Goal: Task Accomplishment & Management: Complete application form

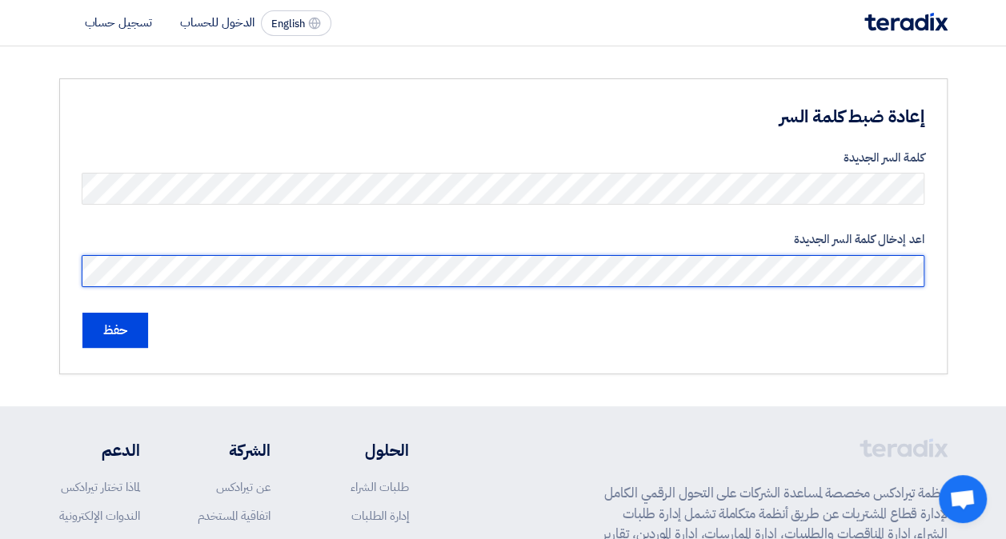
click at [82, 313] on input "حفظ" at bounding box center [115, 330] width 66 height 35
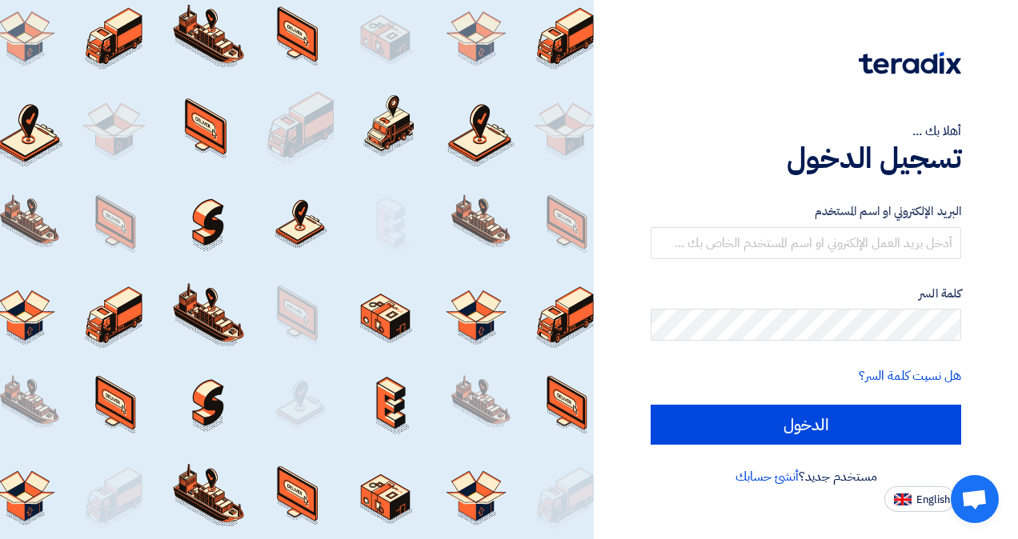
click at [198, 327] on div at bounding box center [297, 269] width 594 height 539
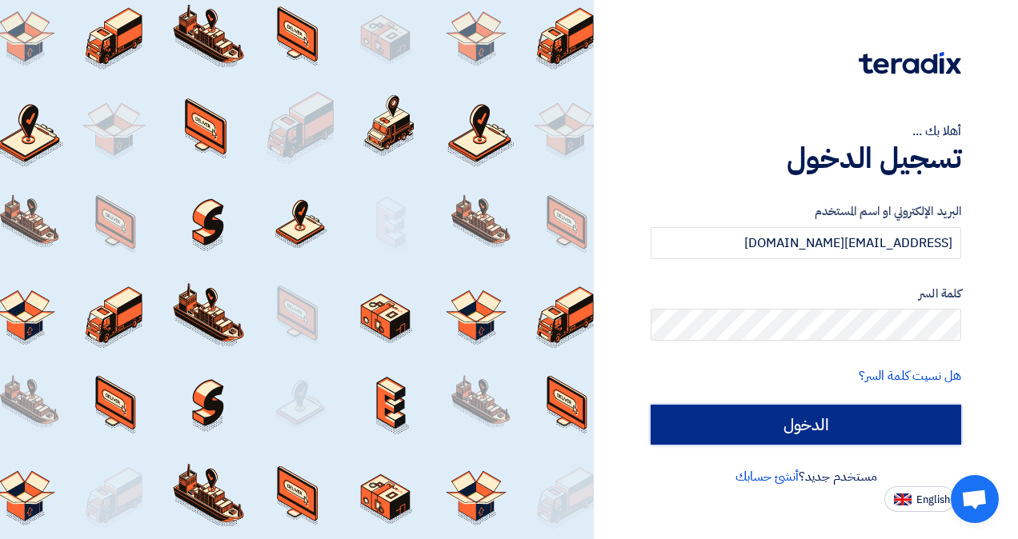
click at [807, 418] on input "الدخول" at bounding box center [805, 425] width 310 height 40
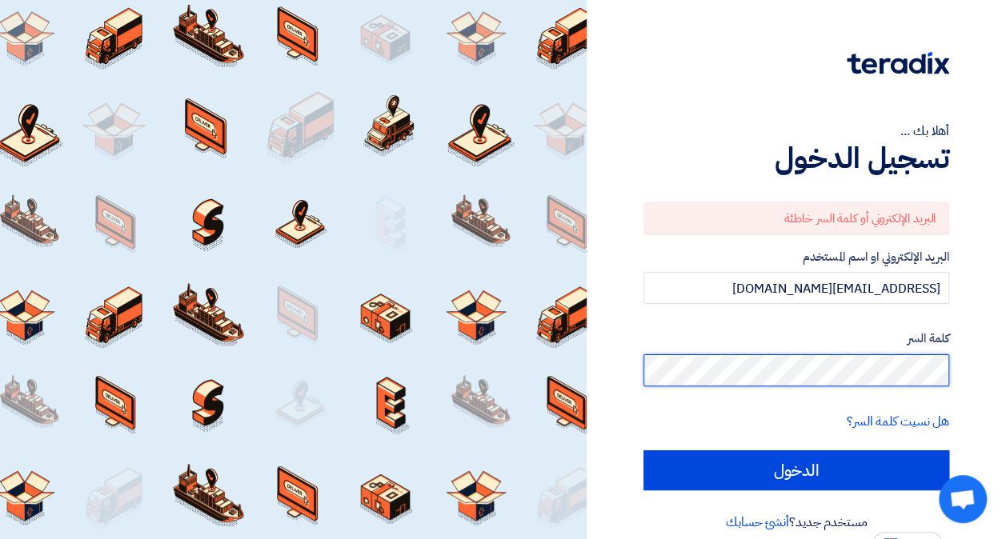
click at [643, 450] on input "الدخول" at bounding box center [796, 470] width 306 height 40
click at [792, 339] on label "كلمة السر" at bounding box center [796, 339] width 306 height 18
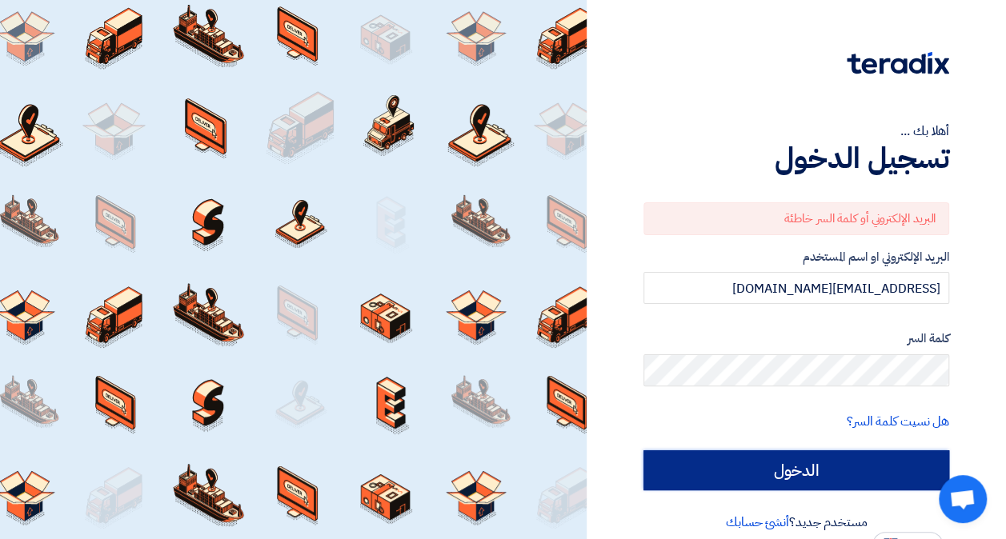
click at [769, 462] on input "الدخول" at bounding box center [796, 470] width 306 height 40
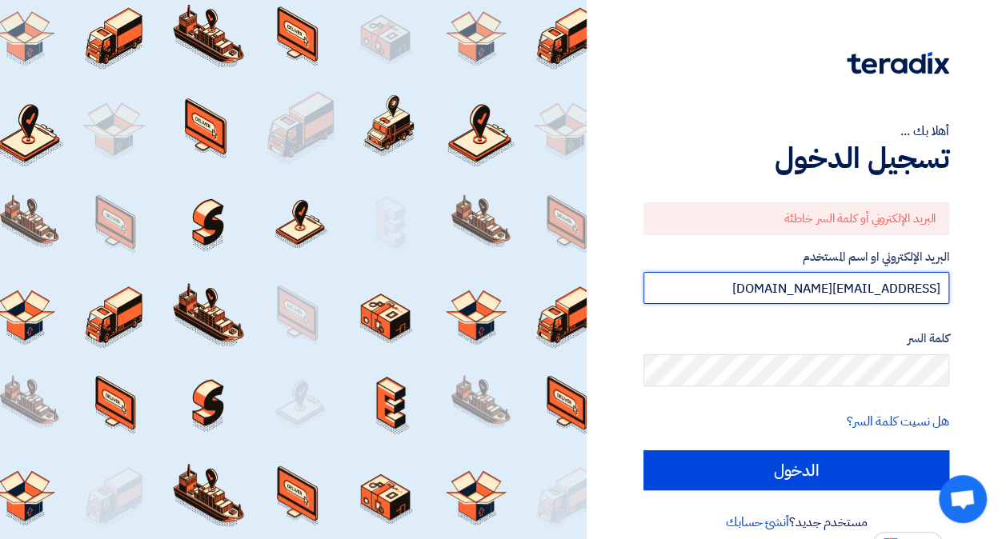
click at [910, 286] on input "[EMAIL_ADDRESS][DOMAIN_NAME]" at bounding box center [796, 288] width 306 height 32
type input "[EMAIL_ADDRESS][DOMAIN_NAME]"
click at [643, 450] on input "الدخول" at bounding box center [796, 470] width 306 height 40
type input "Sign in"
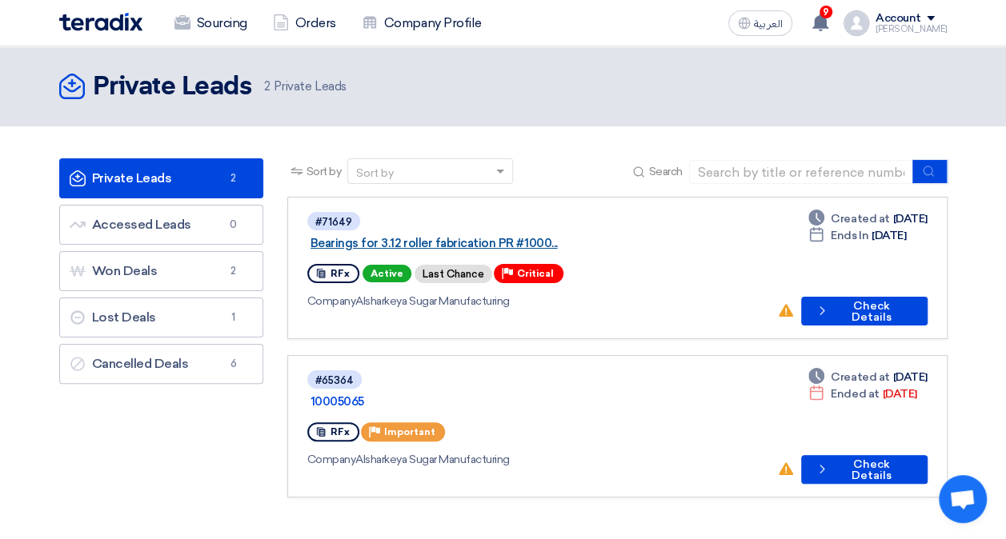
click at [533, 236] on link "Bearings for 3.12 roller fabrication PR #1000..." at bounding box center [510, 243] width 400 height 14
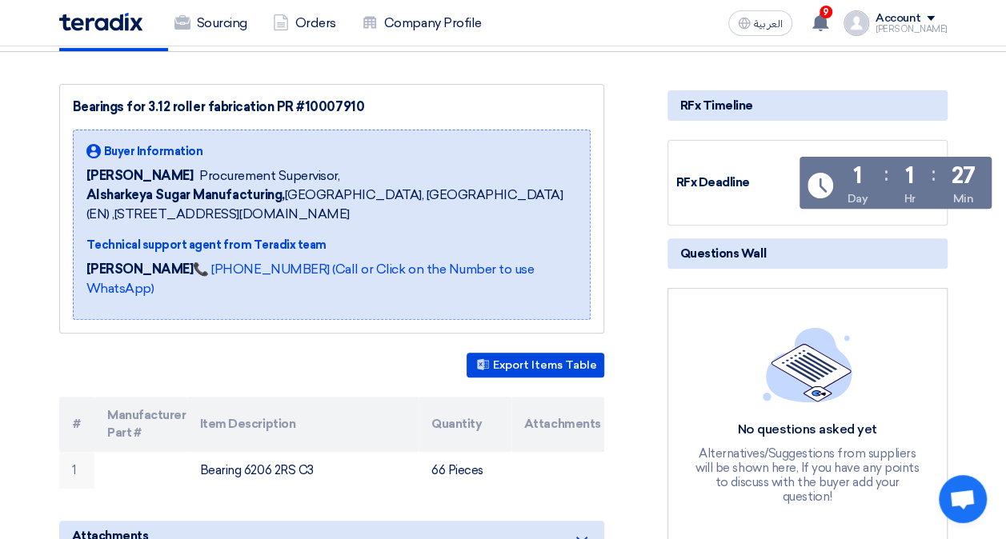
scroll to position [172, 0]
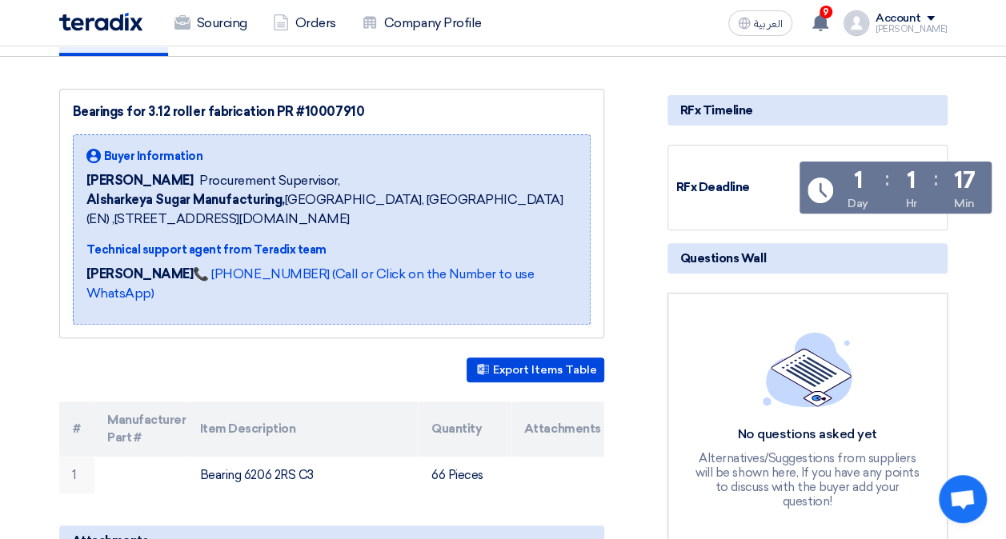
click at [450, 89] on div "Bearings for 3.12 roller fabrication PR #10007910 Buyer Information [PERSON_NAM…" at bounding box center [331, 214] width 545 height 250
click at [283, 110] on div "Bearings for 3.12 roller fabrication PR #10007910" at bounding box center [332, 111] width 518 height 19
click at [166, 107] on div "Bearings for 3.12 roller fabrication PR #10007910" at bounding box center [332, 111] width 518 height 19
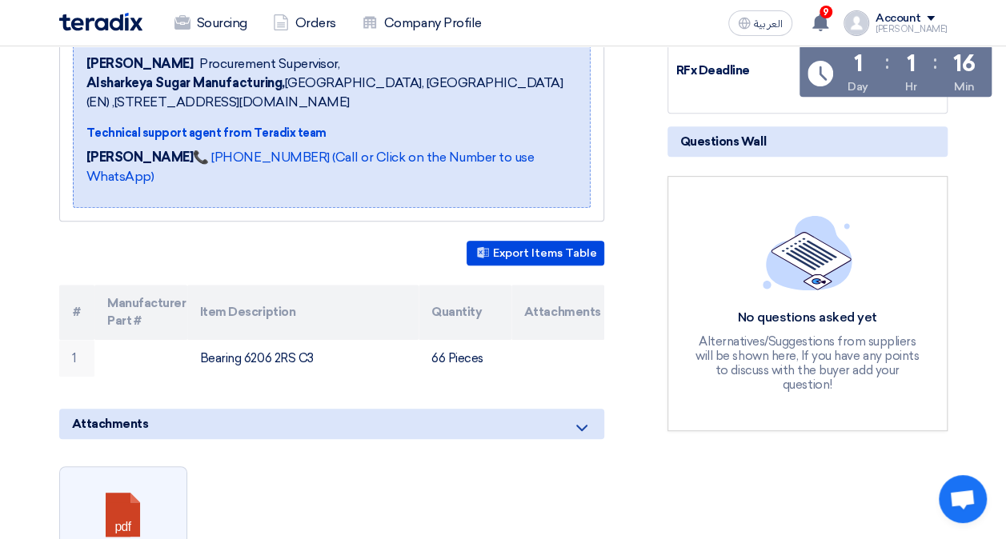
scroll to position [0, 0]
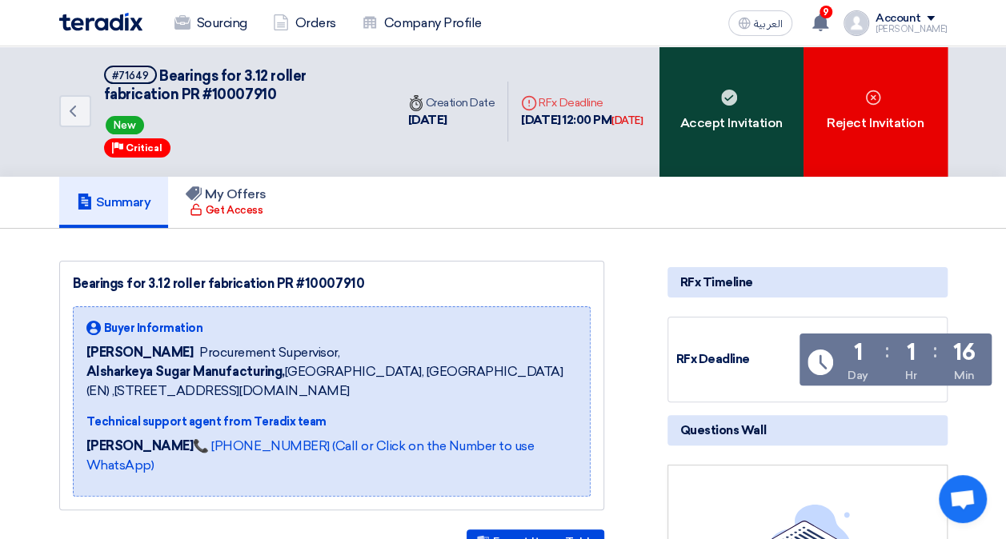
click at [741, 146] on div "Accept Invitation" at bounding box center [731, 111] width 144 height 130
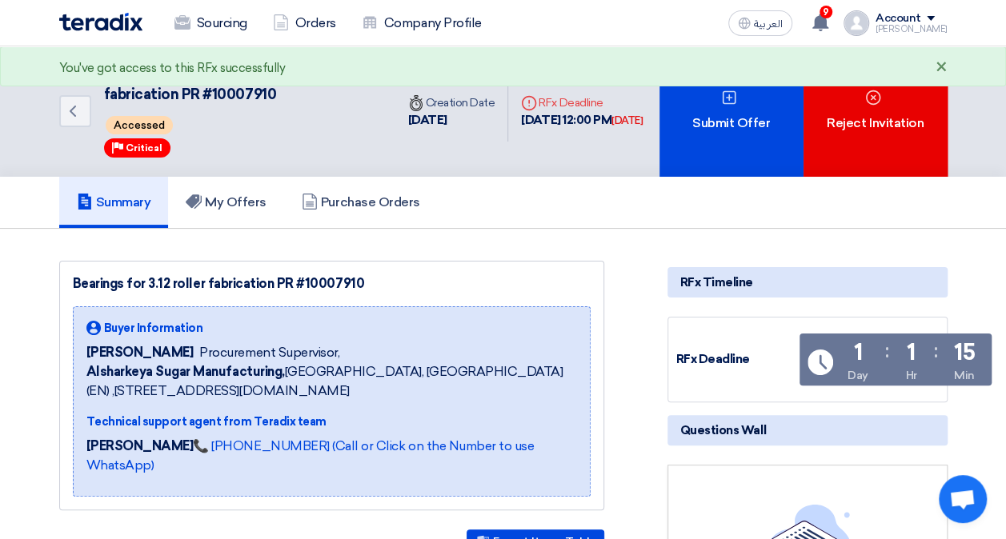
click at [939, 67] on div "×" at bounding box center [941, 67] width 12 height 19
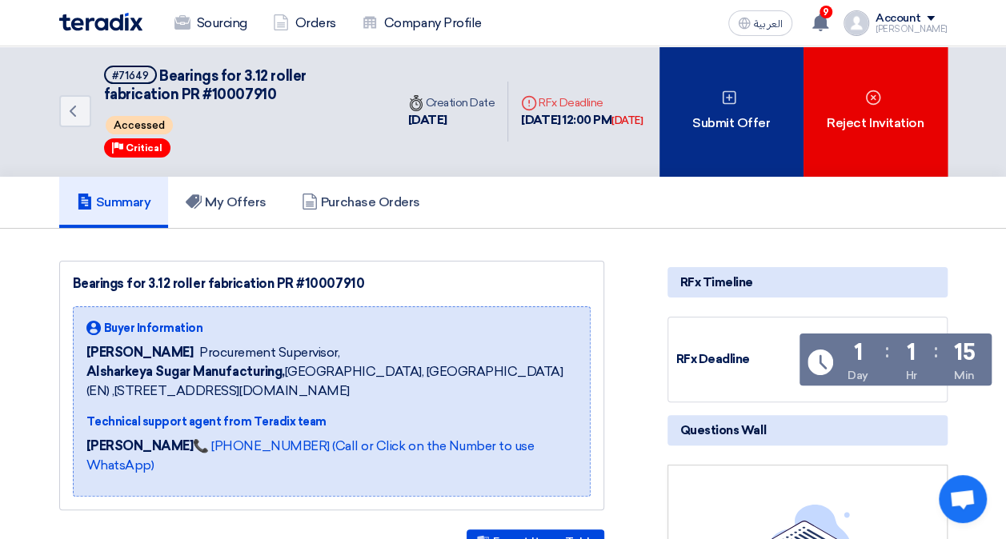
click at [710, 154] on div "Submit Offer" at bounding box center [731, 111] width 144 height 130
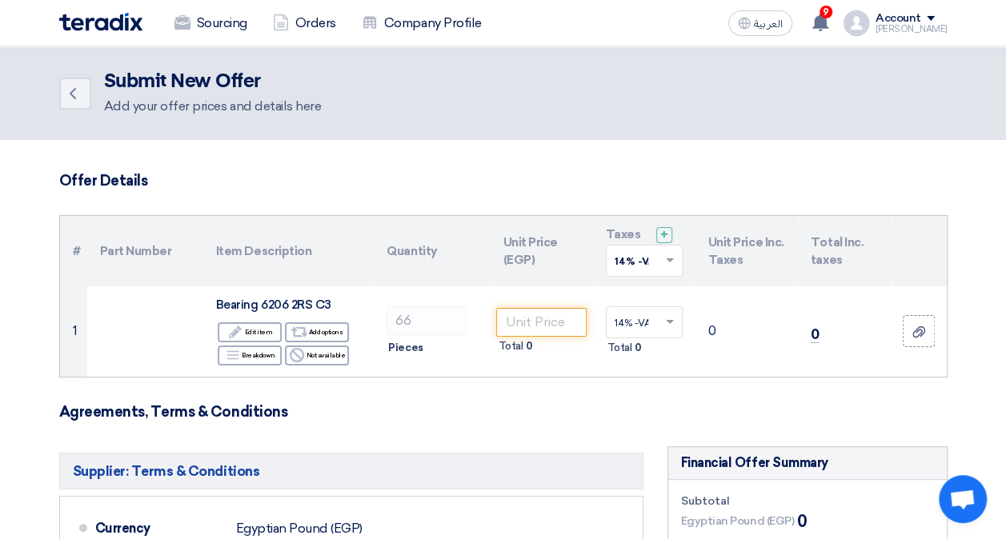
click at [387, 187] on h3 "Offer Details" at bounding box center [503, 181] width 888 height 18
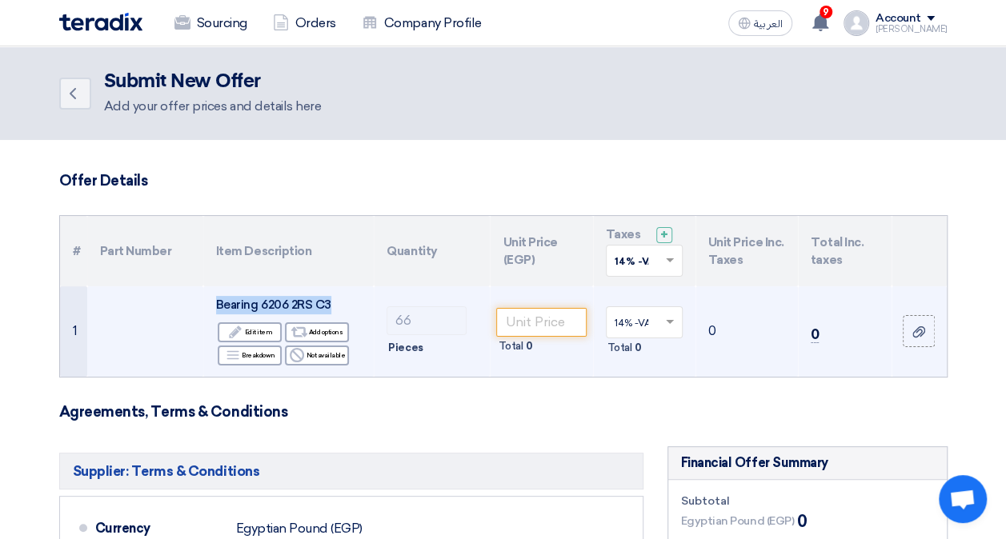
drag, startPoint x: 215, startPoint y: 305, endPoint x: 339, endPoint y: 295, distance: 124.4
click at [339, 296] on div "Bearing 6206 2RS C3" at bounding box center [288, 305] width 145 height 18
copy span "Bearing 6206 2RS C3"
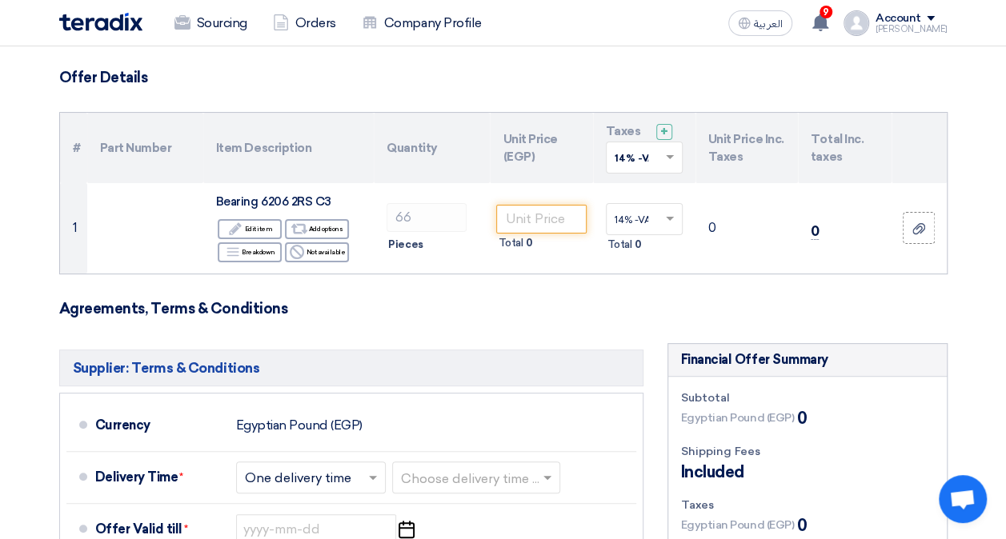
scroll to position [97, 0]
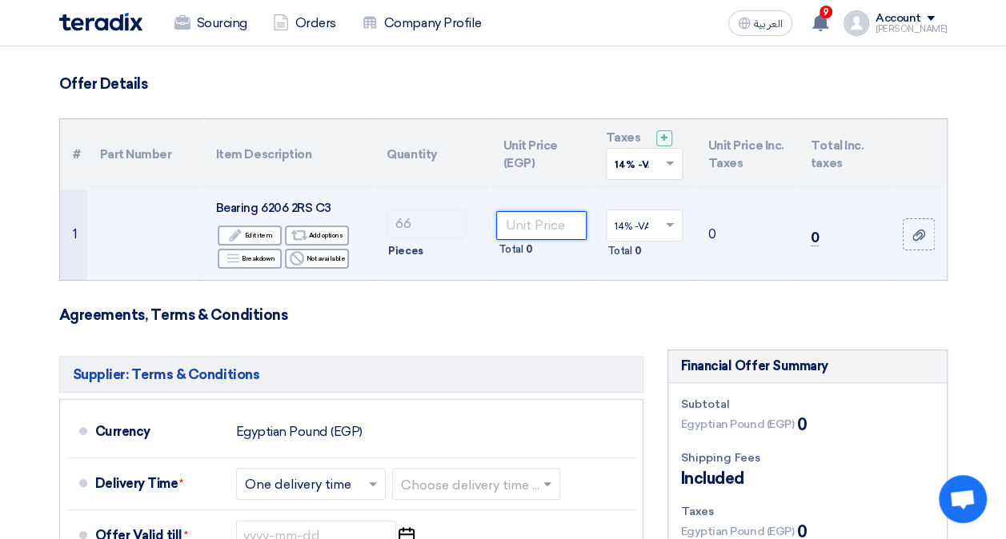
click at [549, 226] on input "number" at bounding box center [541, 225] width 90 height 29
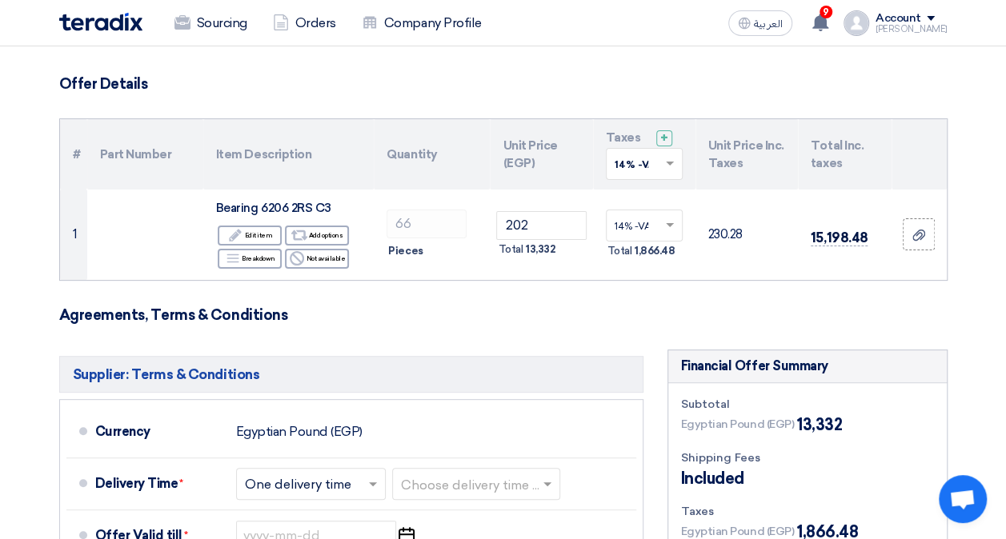
click at [541, 301] on form "Offer Details # Part Number Item Description Quantity Unit Price (EGP) Taxes + …" at bounding box center [503, 505] width 888 height 861
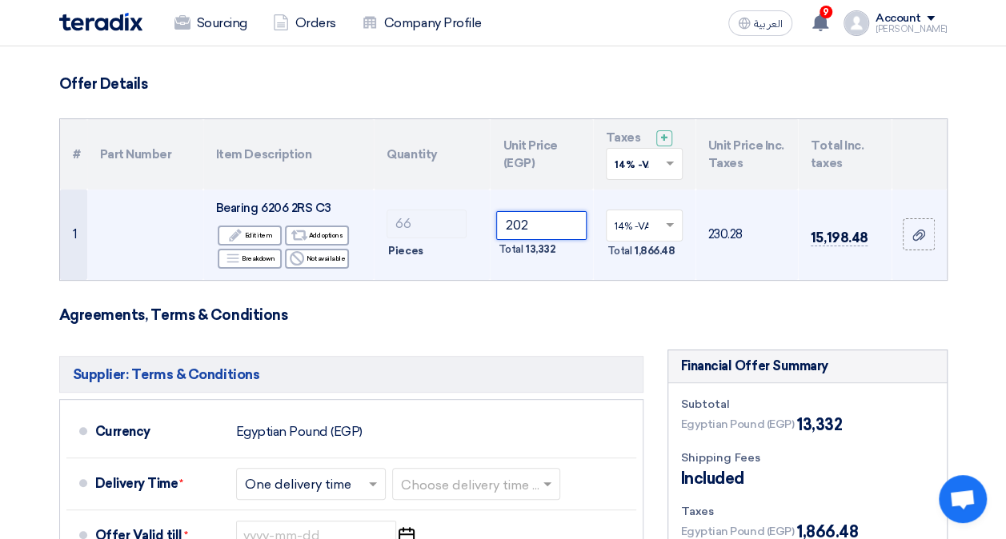
click at [540, 227] on input "202" at bounding box center [541, 225] width 90 height 29
type input "228"
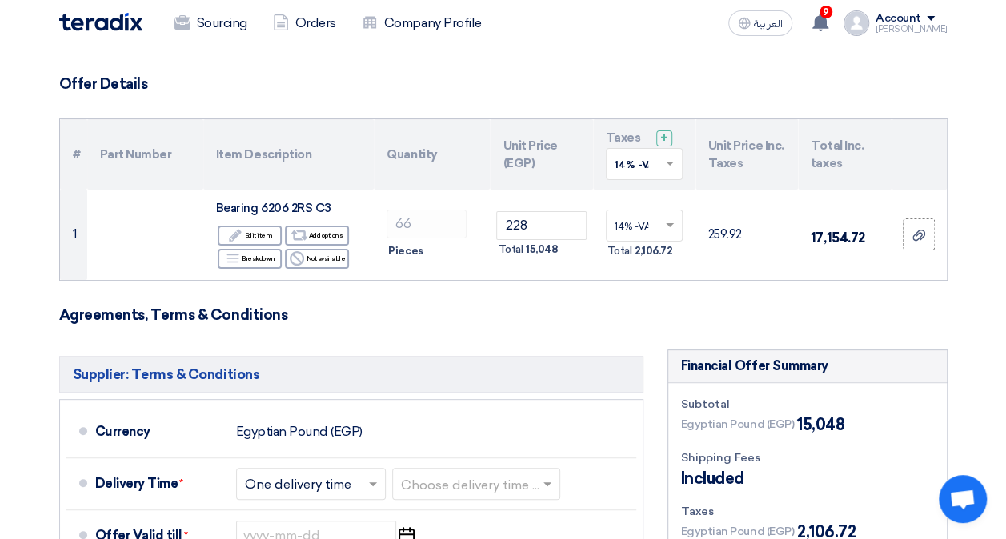
click at [556, 307] on h3 "Agreements, Terms & Conditions" at bounding box center [503, 315] width 888 height 18
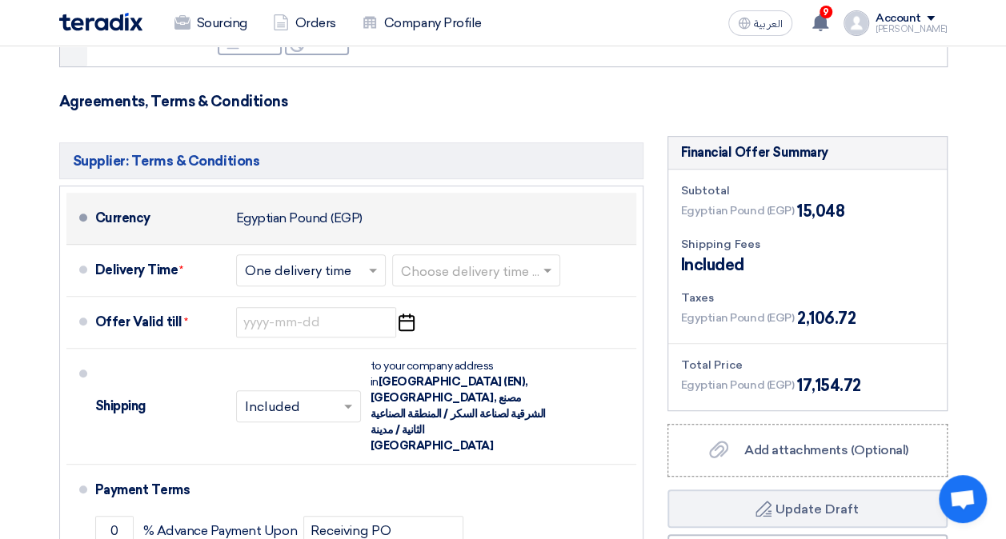
scroll to position [314, 0]
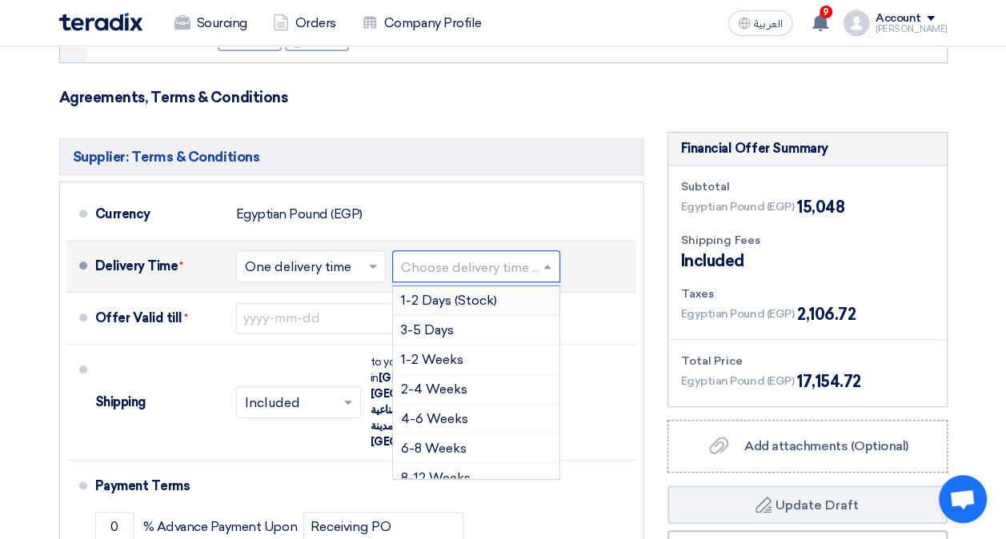
click at [510, 275] on input "text" at bounding box center [477, 267] width 152 height 23
click at [481, 302] on span "1-2 Days (Stock)" at bounding box center [449, 300] width 96 height 15
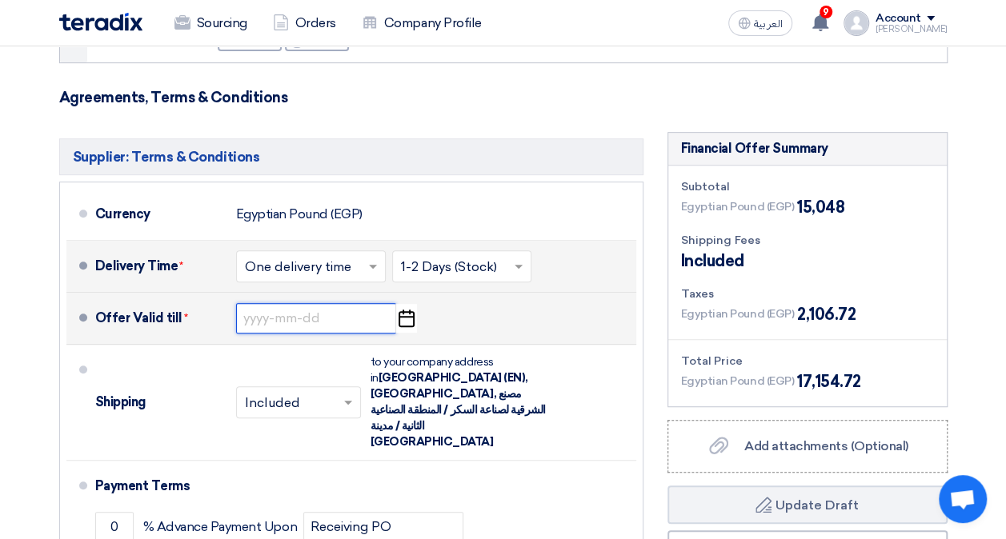
click at [330, 318] on input at bounding box center [316, 318] width 160 height 30
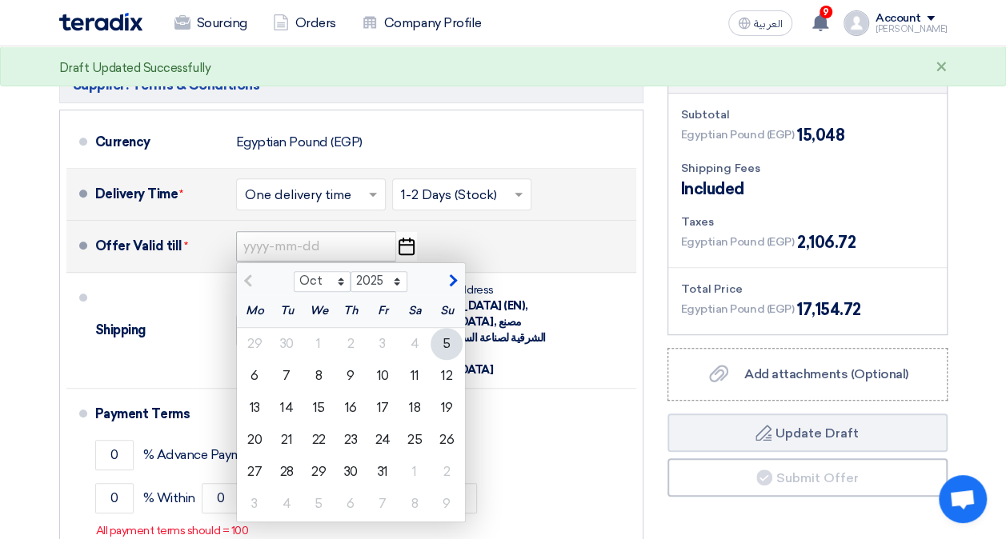
scroll to position [388, 0]
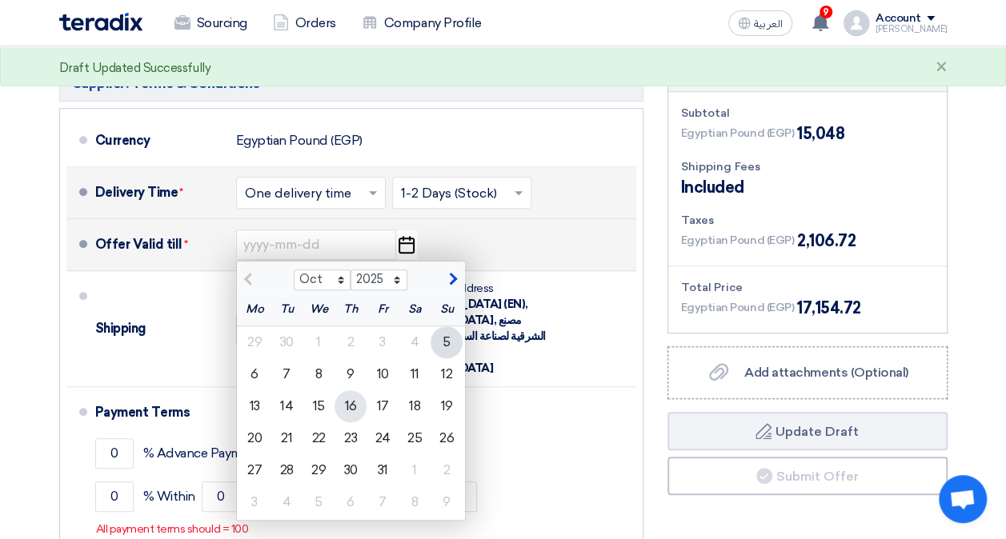
click at [358, 402] on div "16" at bounding box center [350, 406] width 32 height 32
type input "[DATE]"
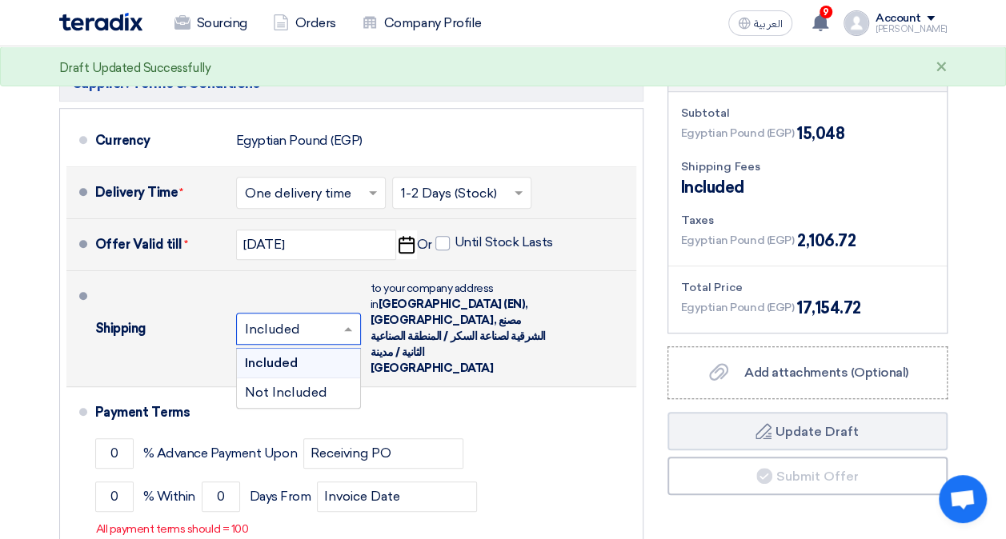
click at [330, 318] on input "text" at bounding box center [299, 329] width 109 height 23
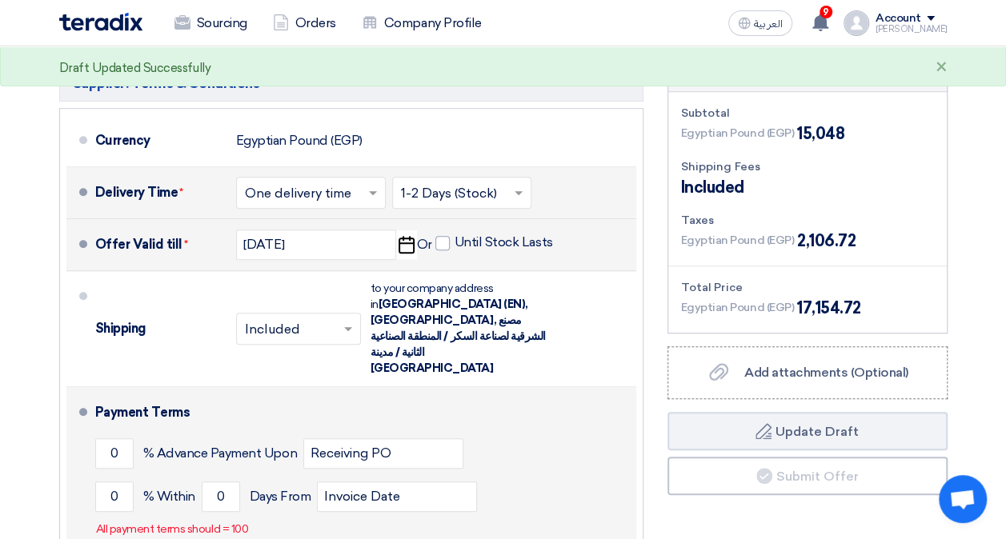
click at [443, 387] on li "Payment Terms 0 % Advance Payment Upon Receiving PO 0 % Within 0" at bounding box center [351, 470] width 570 height 166
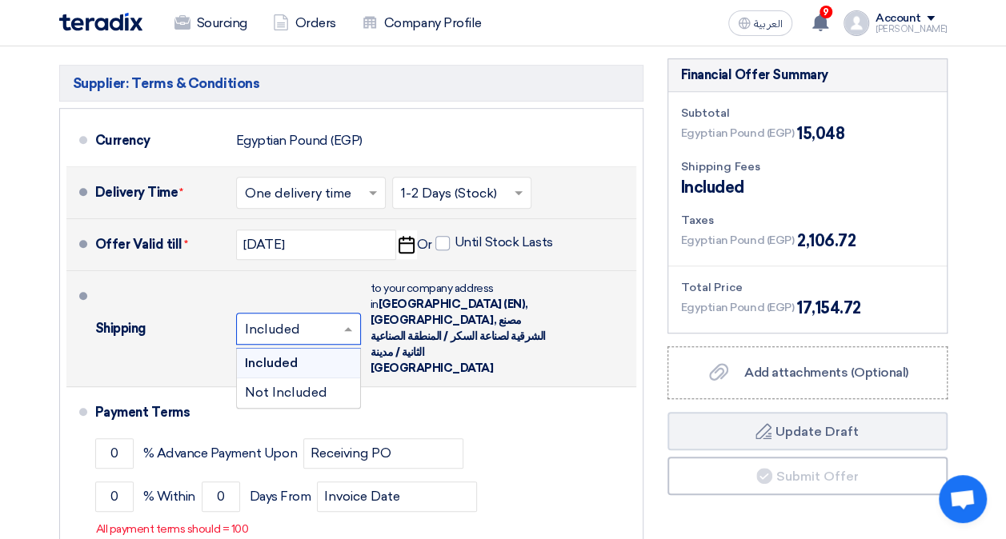
click at [348, 321] on span at bounding box center [350, 329] width 20 height 16
click at [311, 383] on div "Not Included" at bounding box center [298, 392] width 123 height 29
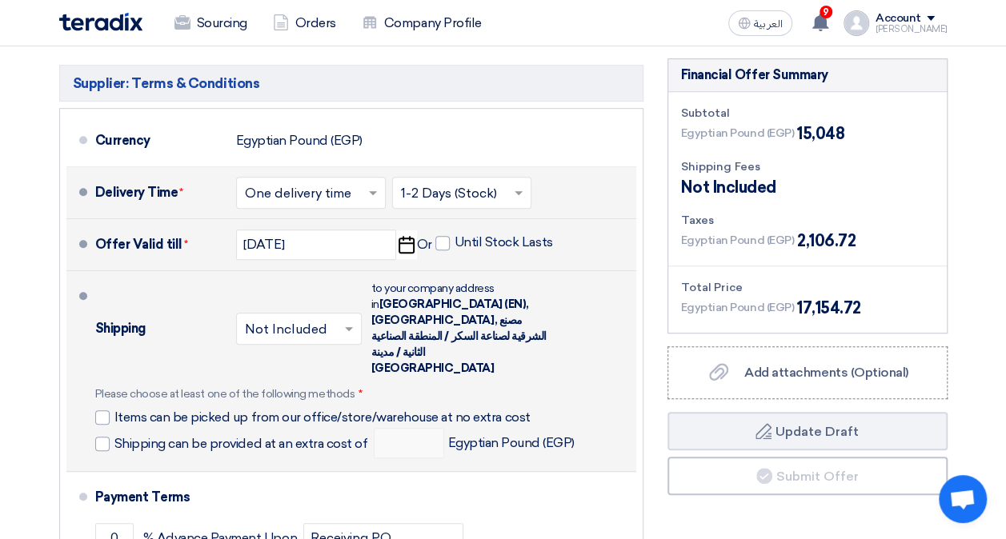
click at [311, 410] on span "Items can be picked up from our office/store/warehouse at no extra cost" at bounding box center [322, 418] width 416 height 16
click at [311, 409] on input "Items can be picked up from our office/store/warehouse at no extra cost" at bounding box center [342, 424] width 457 height 30
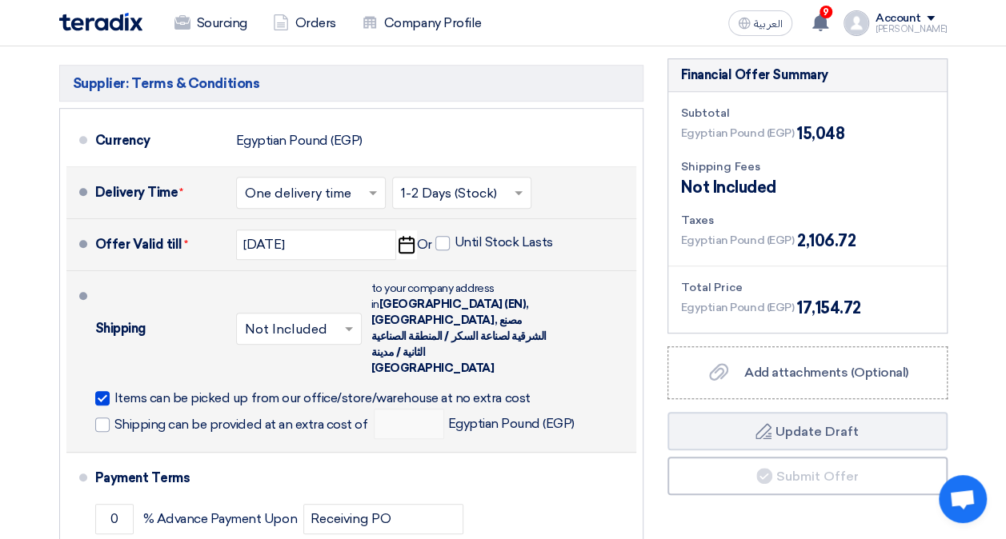
click at [297, 390] on span "Items can be picked up from our office/store/warehouse at no extra cost" at bounding box center [322, 398] width 416 height 16
click at [297, 390] on input "Items can be picked up from our office/store/warehouse at no extra cost" at bounding box center [342, 405] width 457 height 30
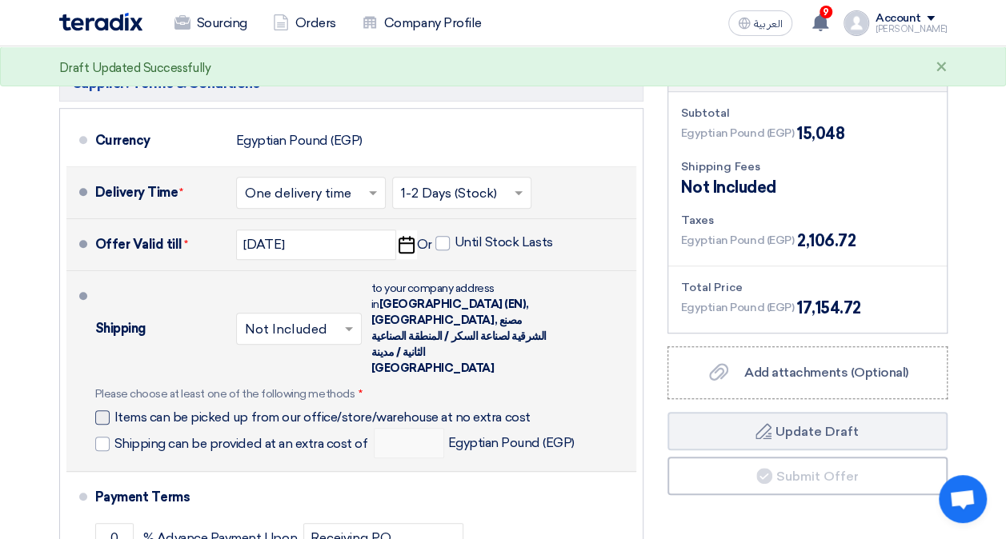
click at [410, 410] on span "Items can be picked up from our office/store/warehouse at no extra cost" at bounding box center [322, 418] width 416 height 16
click at [410, 409] on input "Items can be picked up from our office/store/warehouse at no extra cost" at bounding box center [342, 424] width 457 height 30
checkbox input "true"
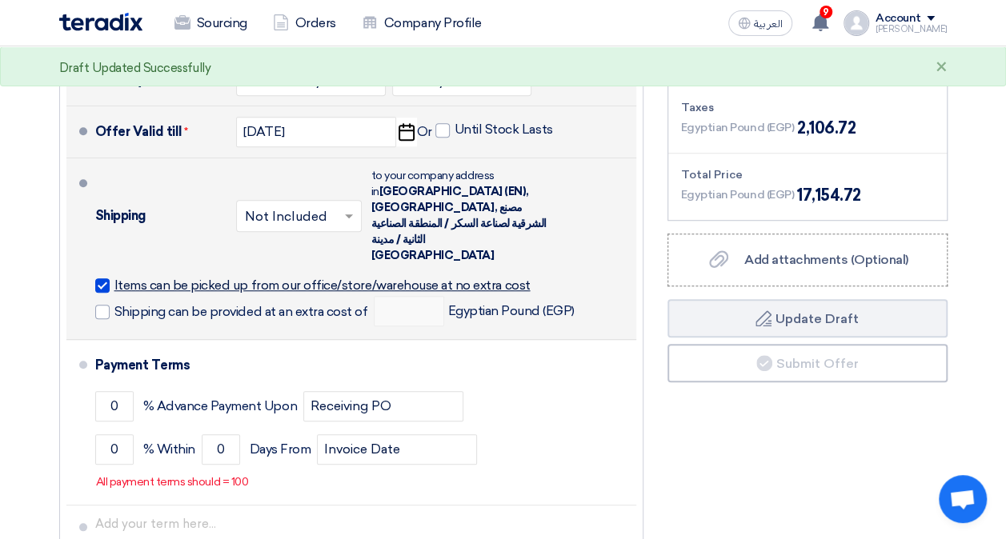
scroll to position [506, 0]
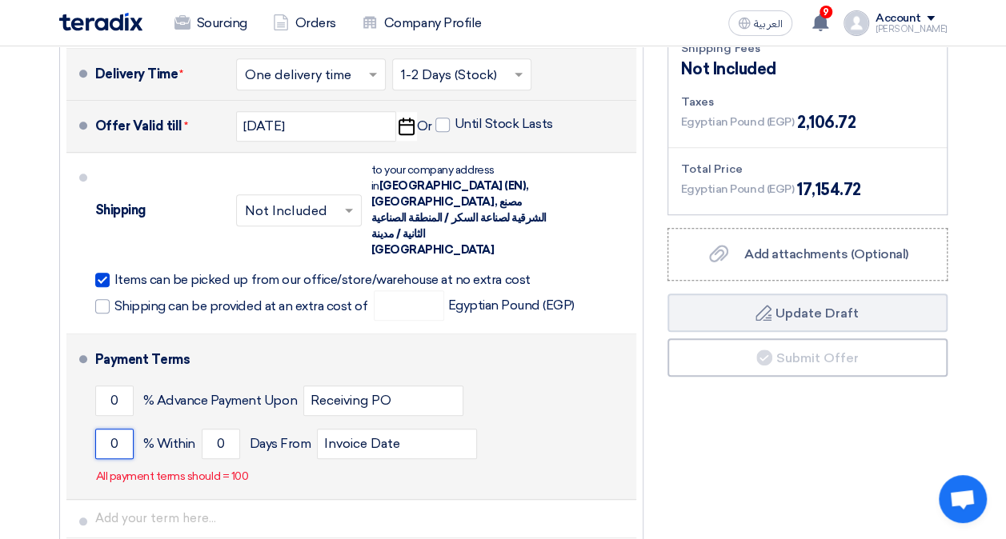
click at [114, 429] on input "0" at bounding box center [114, 444] width 38 height 30
type input "0"
type input "100"
click at [210, 429] on input "0" at bounding box center [221, 444] width 38 height 30
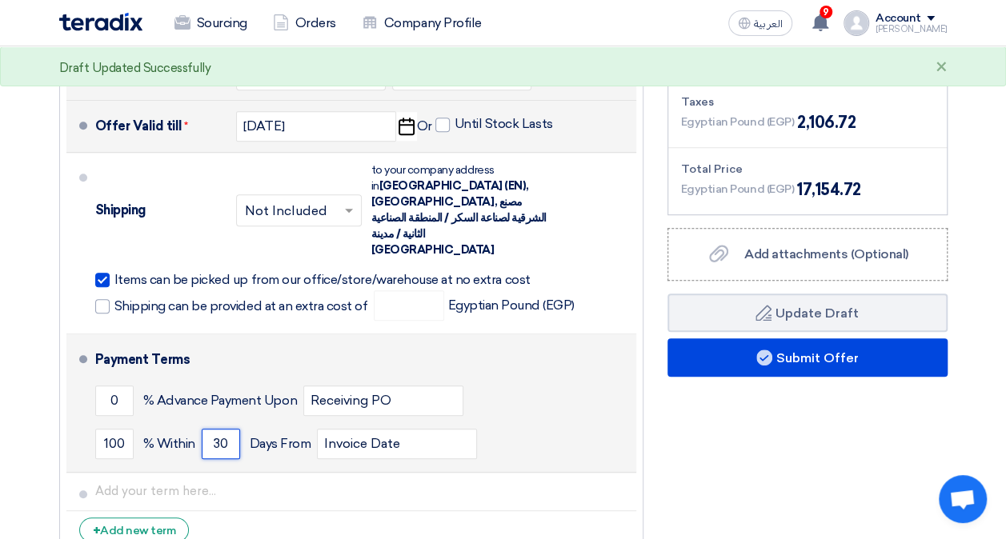
type input "30"
click at [290, 434] on li "Payment Terms 0 % Advance Payment Upon Receiving PO 100 % Within 30" at bounding box center [351, 403] width 570 height 138
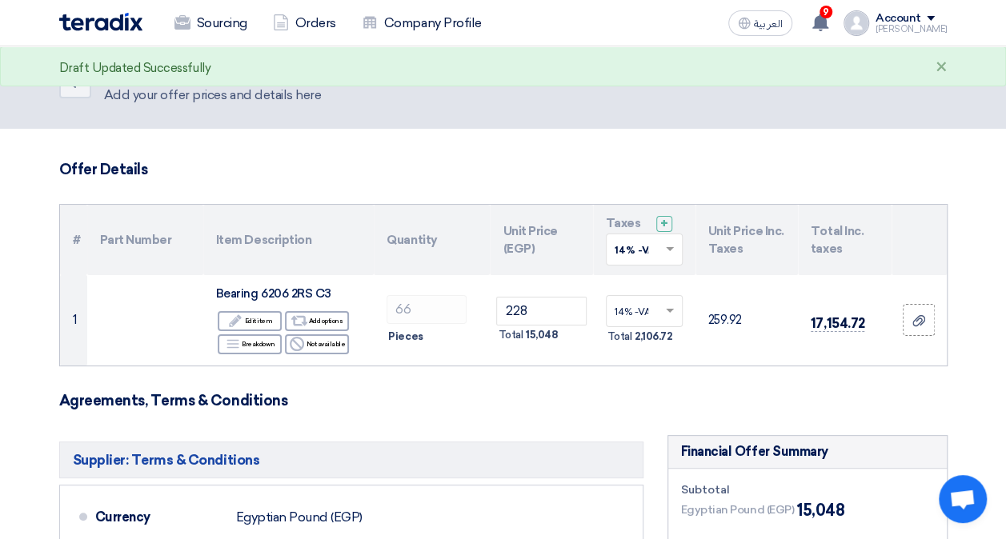
scroll to position [0, 0]
